Goal: Task Accomplishment & Management: Manage account settings

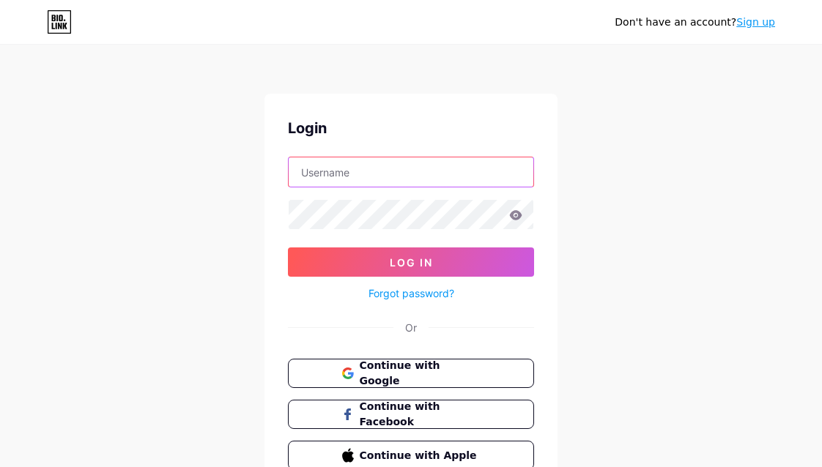
type input "[EMAIL_ADDRESS][DOMAIN_NAME]"
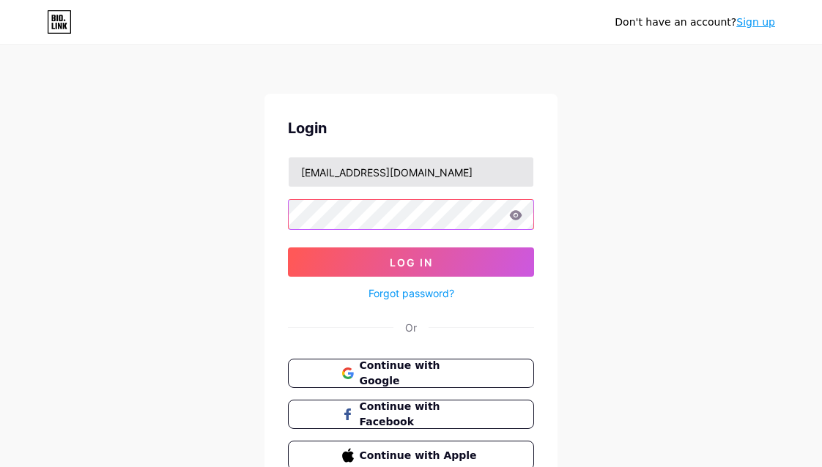
click at [411, 262] on button "Log In" at bounding box center [411, 262] width 246 height 29
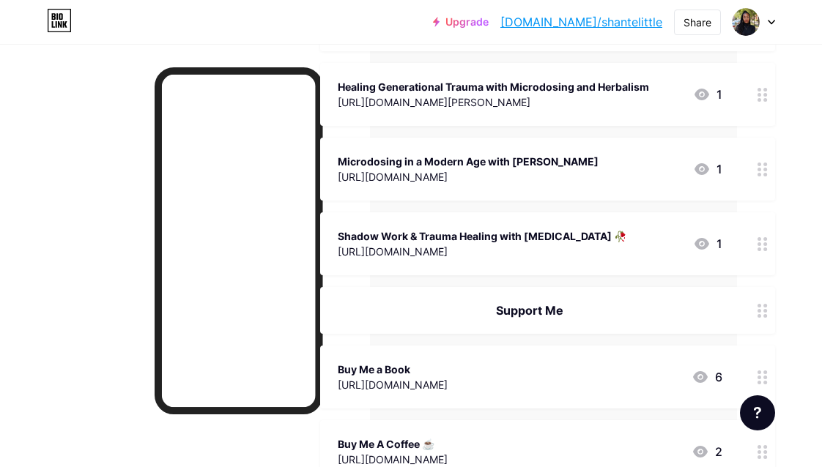
scroll to position [435, 85]
click at [762, 169] on icon at bounding box center [762, 169] width 10 height 14
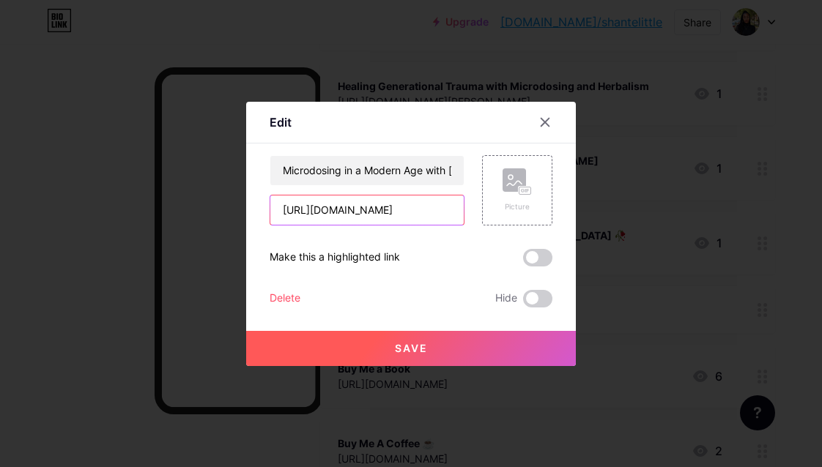
click at [374, 210] on input "[URL][DOMAIN_NAME]" at bounding box center [366, 210] width 193 height 29
click at [387, 345] on button "Save" at bounding box center [411, 348] width 330 height 35
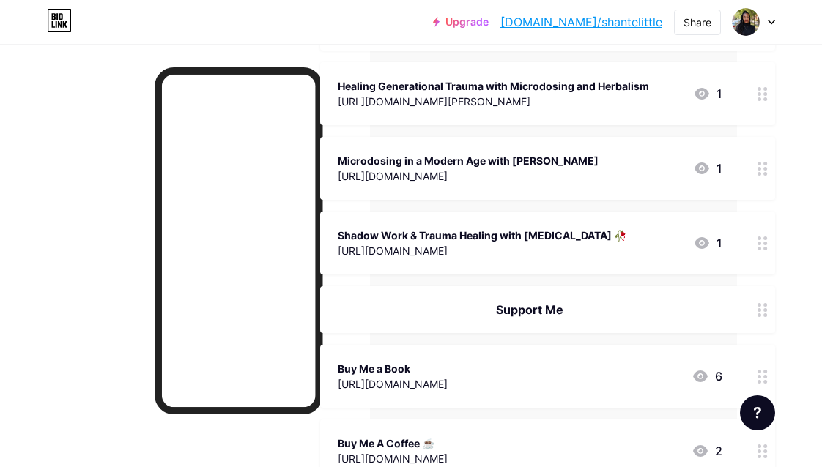
click at [492, 168] on div "[URL][DOMAIN_NAME]" at bounding box center [468, 175] width 261 height 15
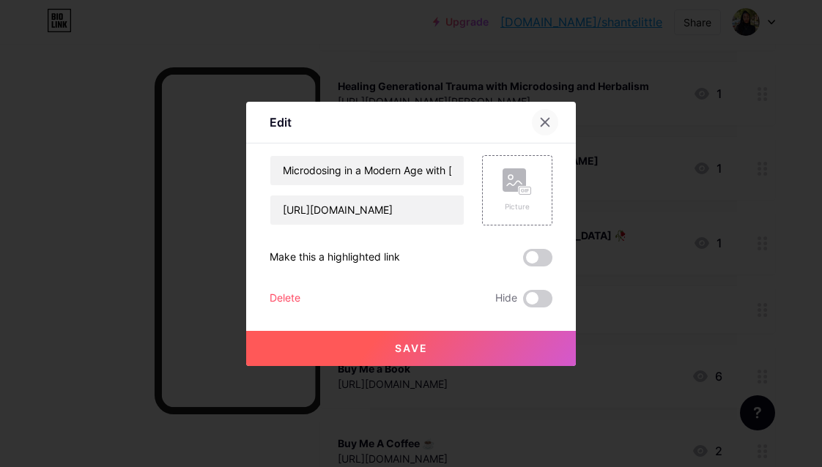
click at [539, 113] on div at bounding box center [545, 122] width 26 height 26
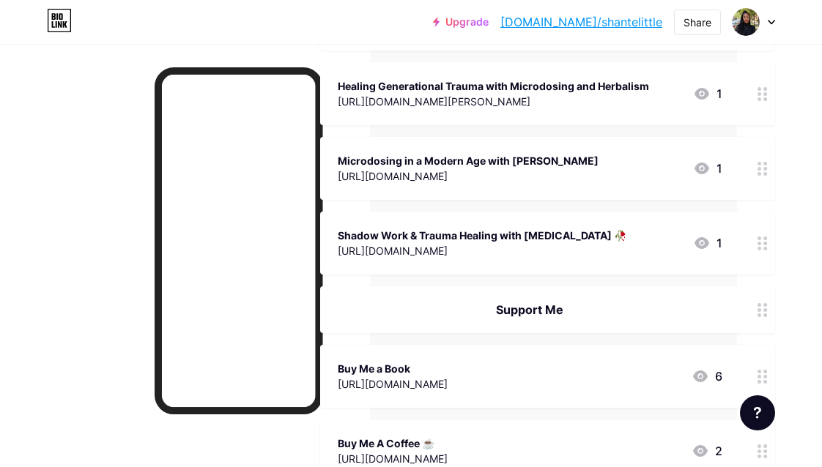
click at [702, 166] on icon at bounding box center [701, 169] width 15 height 12
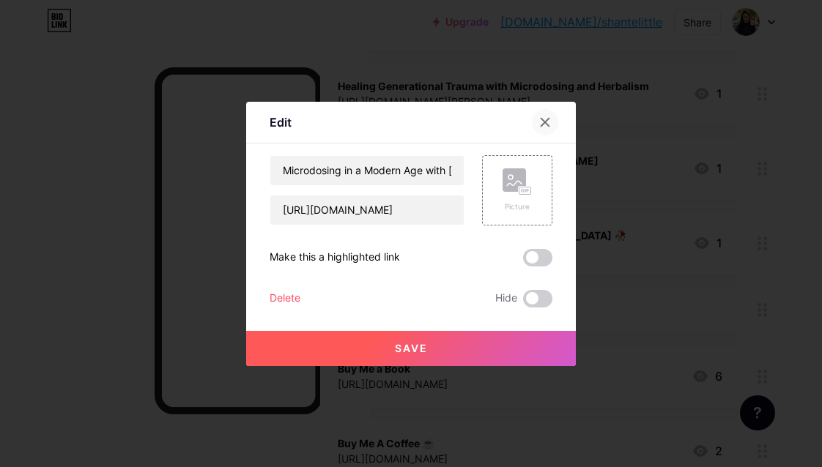
click at [548, 125] on icon at bounding box center [545, 122] width 8 height 8
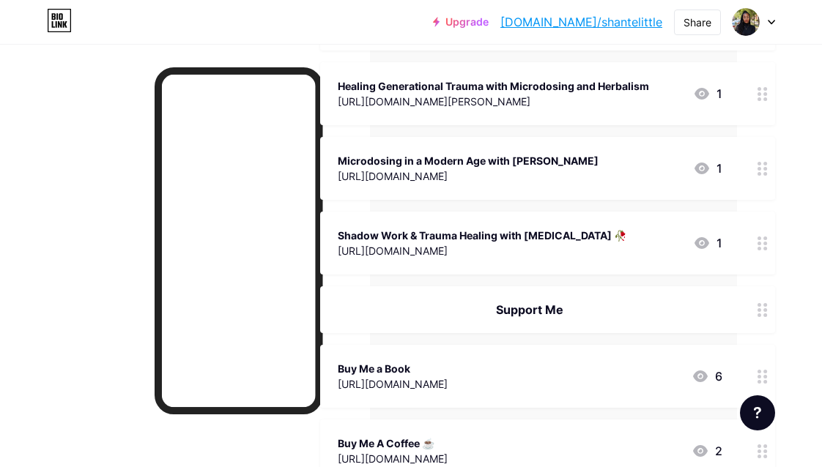
click at [456, 176] on div "[URL][DOMAIN_NAME]" at bounding box center [468, 175] width 261 height 15
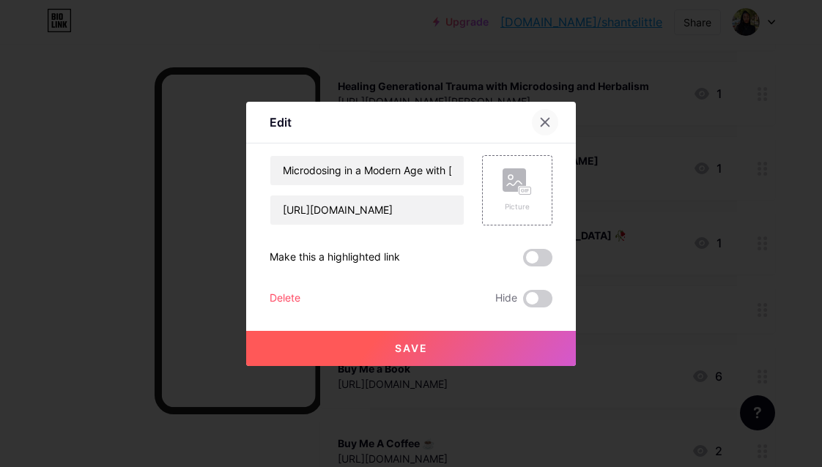
click at [548, 118] on icon at bounding box center [545, 122] width 8 height 8
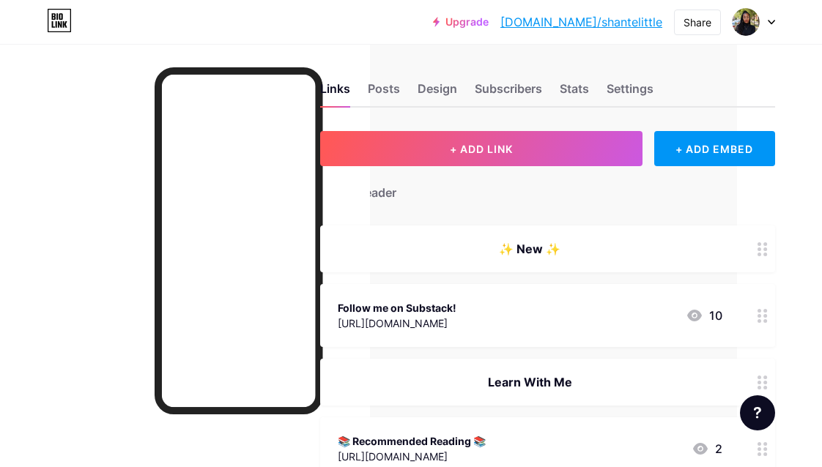
scroll to position [0, 85]
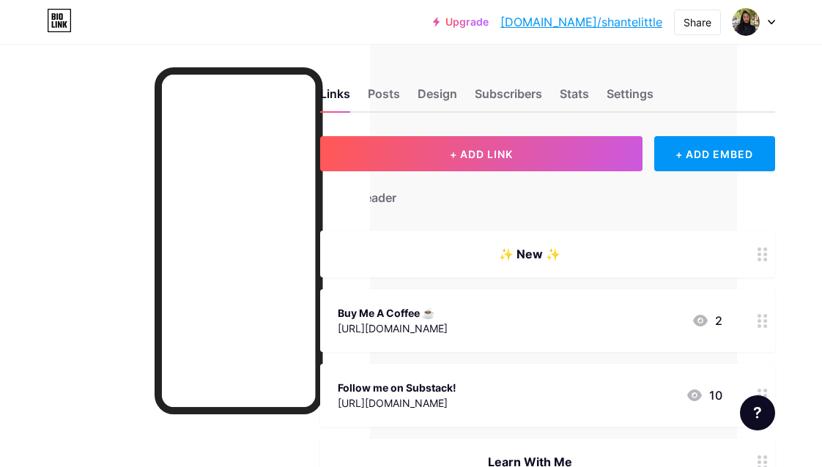
click at [762, 324] on icon at bounding box center [762, 321] width 10 height 14
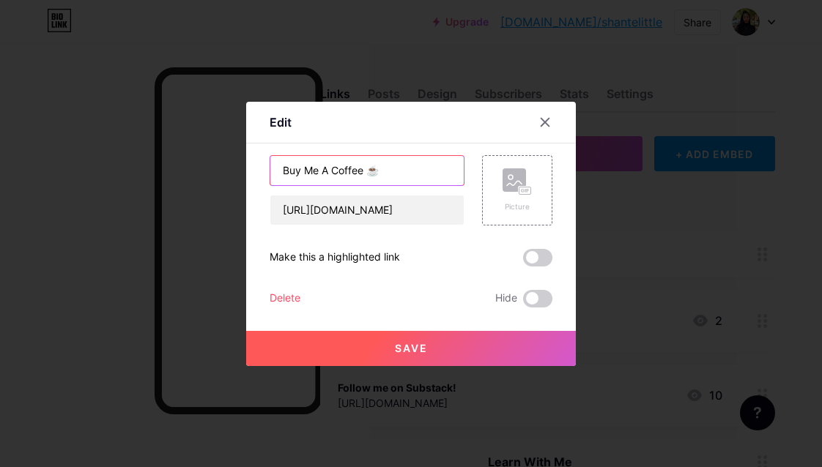
click at [284, 170] on input "Buy Me A Coffee ☕" at bounding box center [366, 170] width 193 height 29
click at [413, 172] on input "Buy Me A Coffee ☕" at bounding box center [366, 170] width 193 height 29
type input "Buy Me A Coffee ☕ (updated bio + free resources)"
click at [414, 347] on span "Save" at bounding box center [411, 348] width 33 height 12
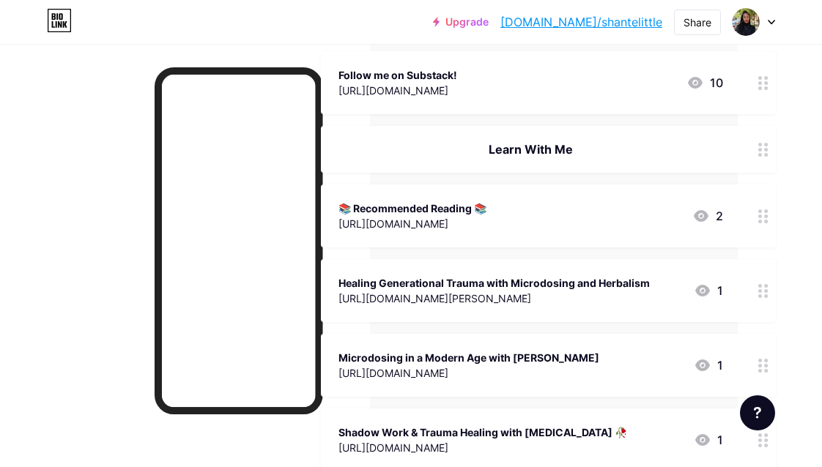
scroll to position [445, 84]
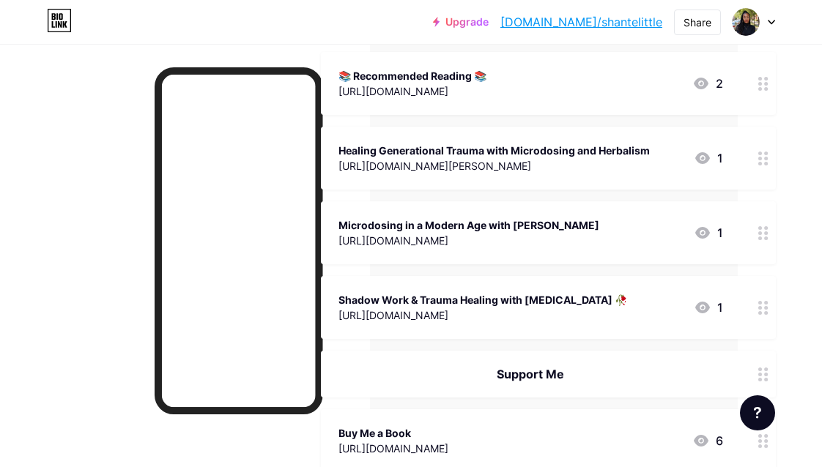
click at [509, 106] on div "📚 Recommended Reading 📚 [URL][DOMAIN_NAME] 2" at bounding box center [548, 83] width 455 height 63
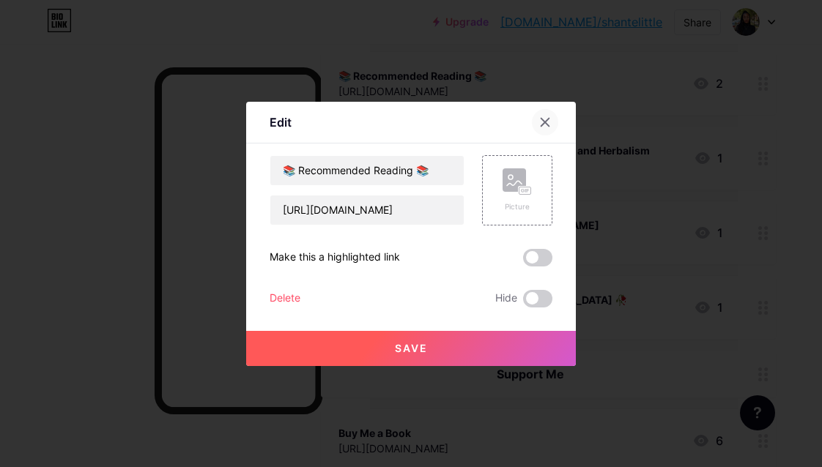
click at [547, 119] on icon at bounding box center [545, 122] width 12 height 12
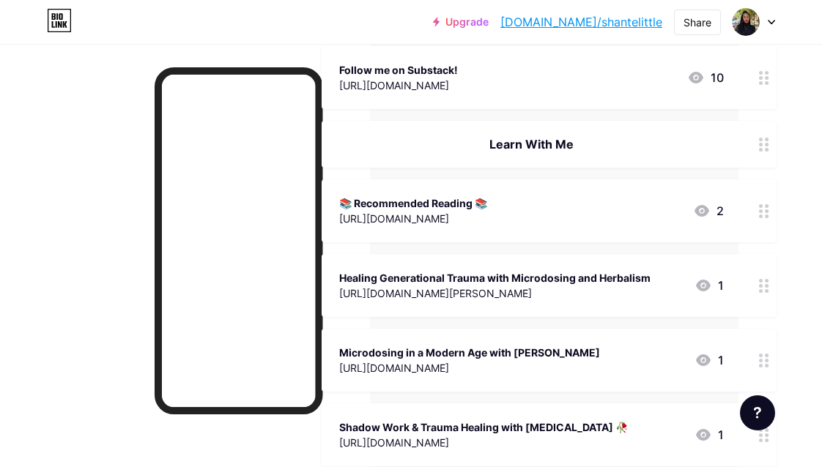
scroll to position [312, 83]
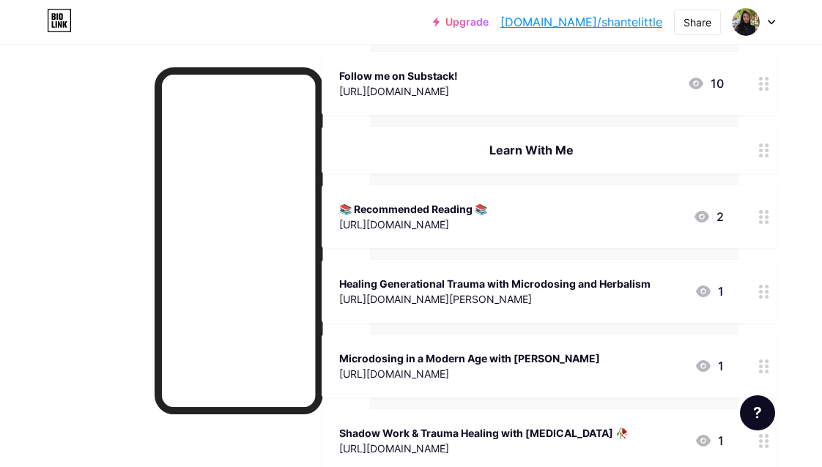
click at [765, 210] on icon at bounding box center [764, 217] width 10 height 14
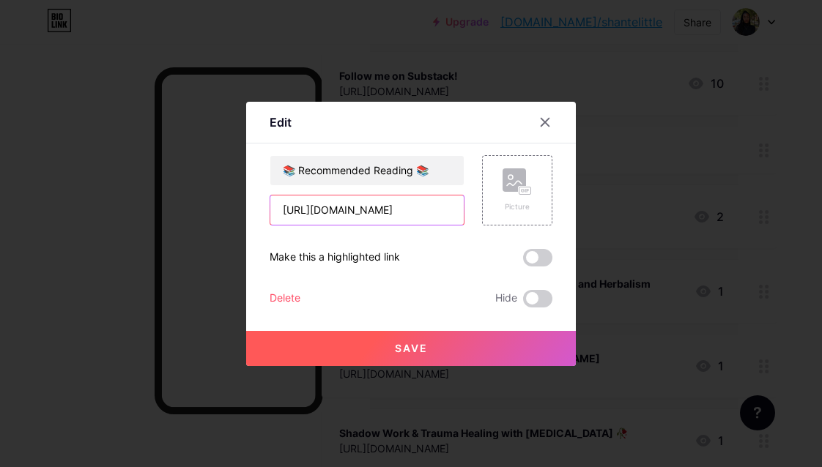
click at [364, 211] on input "[URL][DOMAIN_NAME]" at bounding box center [366, 210] width 193 height 29
paste input "[DOMAIN_NAME][URL]"
type input "[DOMAIN_NAME][URL]"
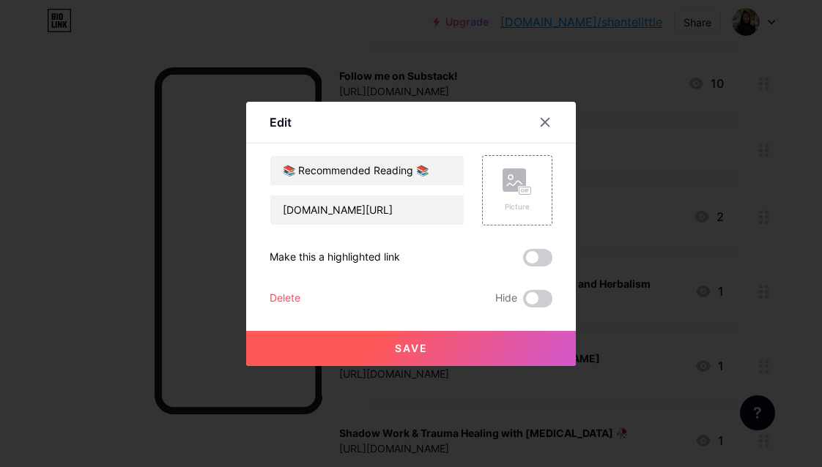
click at [442, 346] on button "Save" at bounding box center [411, 348] width 330 height 35
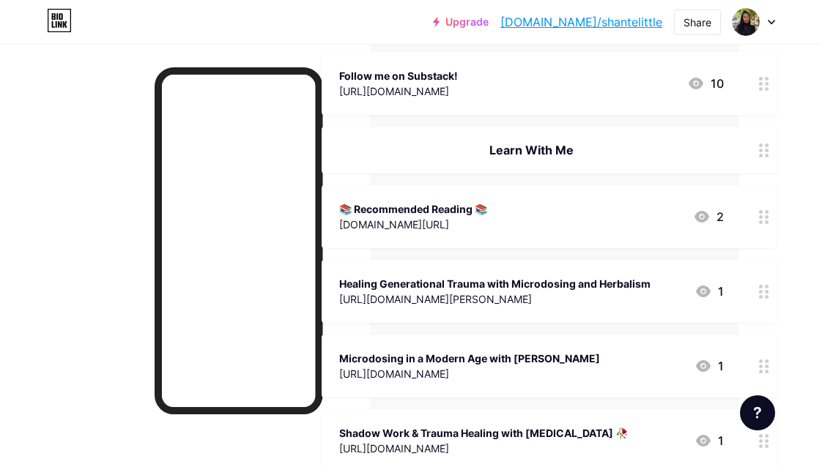
click at [754, 215] on div at bounding box center [763, 216] width 25 height 63
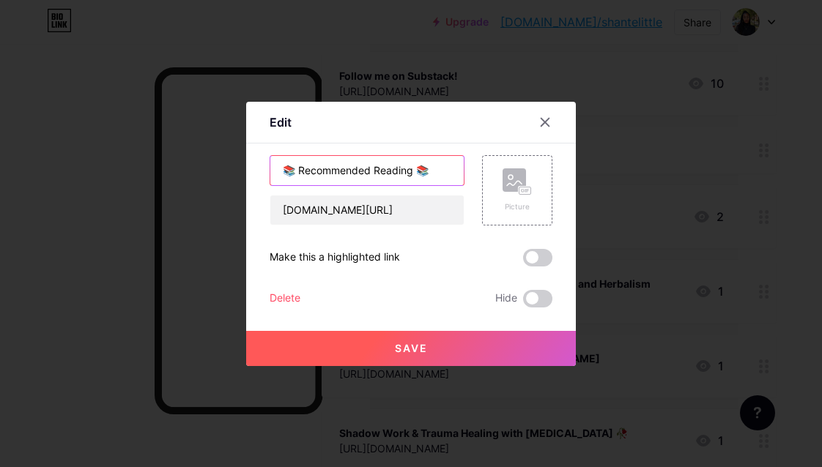
drag, startPoint x: 298, startPoint y: 165, endPoint x: 257, endPoint y: 172, distance: 41.7
click at [257, 172] on div "Edit Content YouTube Play YouTube video without leaving your page. ADD Vimeo Pl…" at bounding box center [411, 234] width 330 height 264
type input "Recommended Reading 📚"
click at [333, 341] on button "Save" at bounding box center [411, 348] width 330 height 35
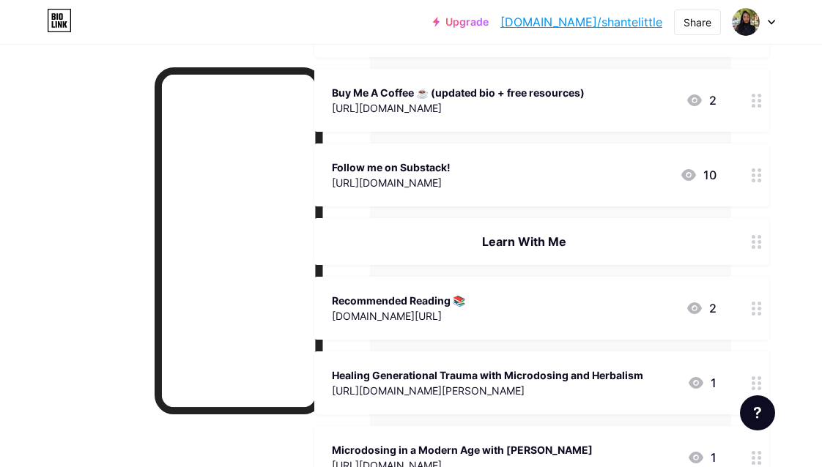
scroll to position [221, 91]
